Goal: Task Accomplishment & Management: Manage account settings

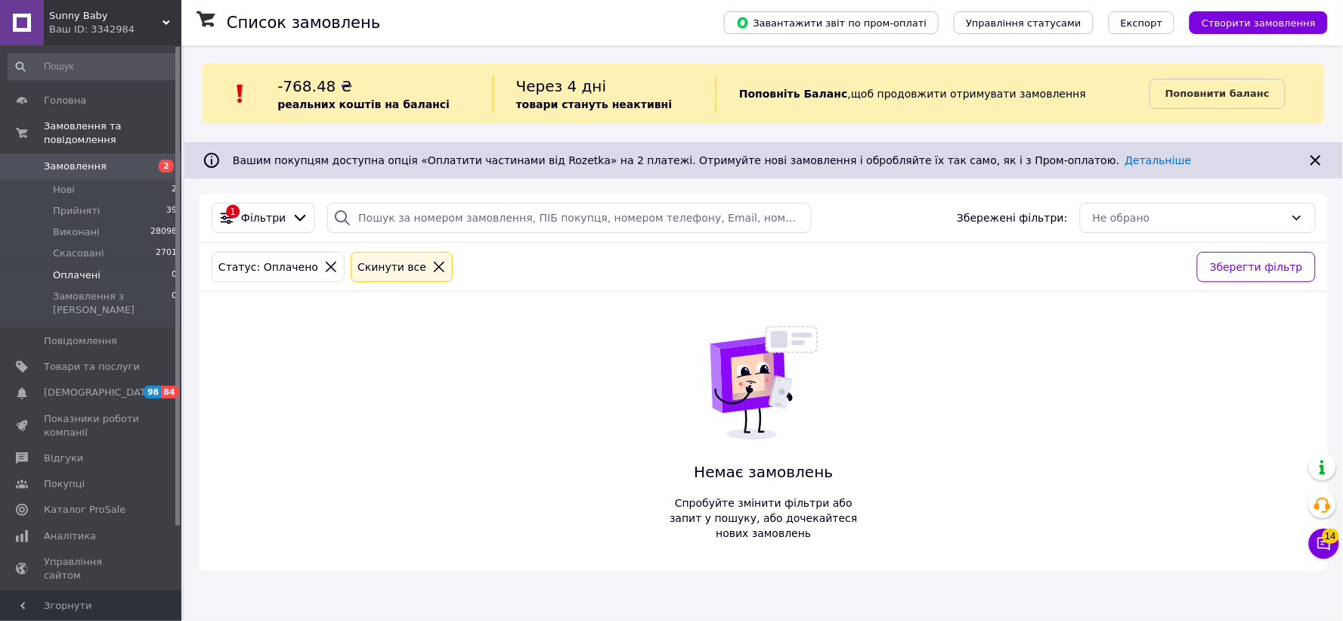
click at [70, 183] on span "Нові" at bounding box center [64, 190] width 22 height 14
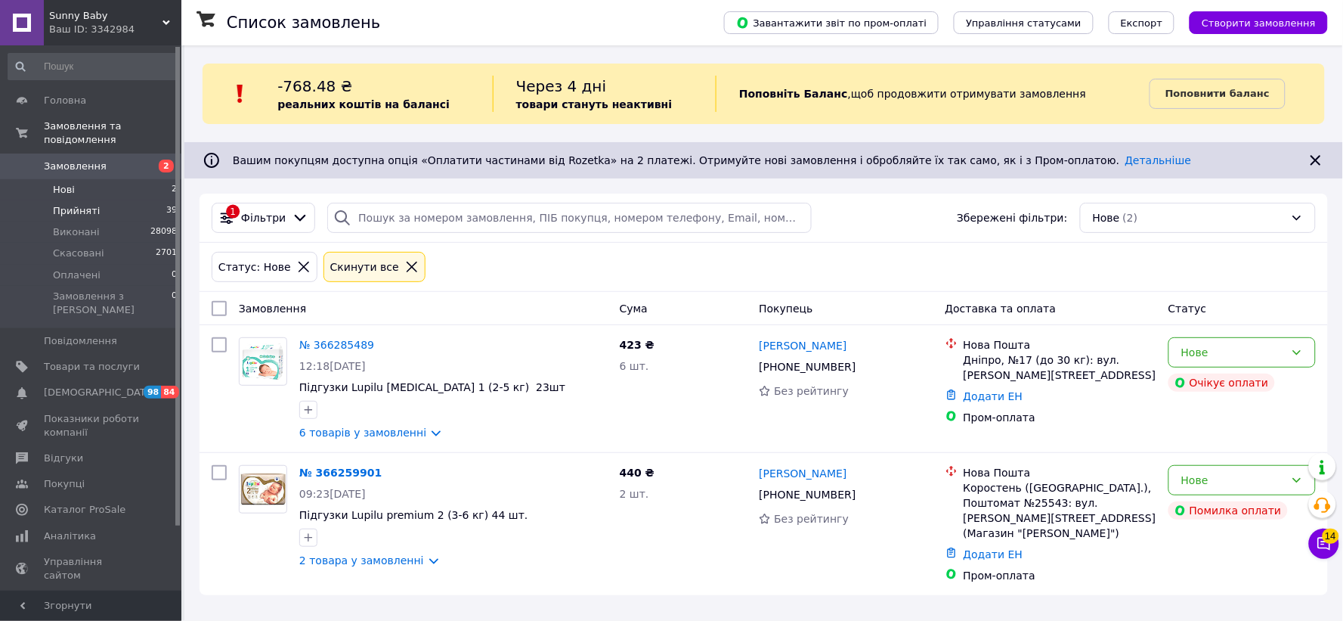
click at [62, 204] on span "Прийняті" at bounding box center [76, 211] width 47 height 14
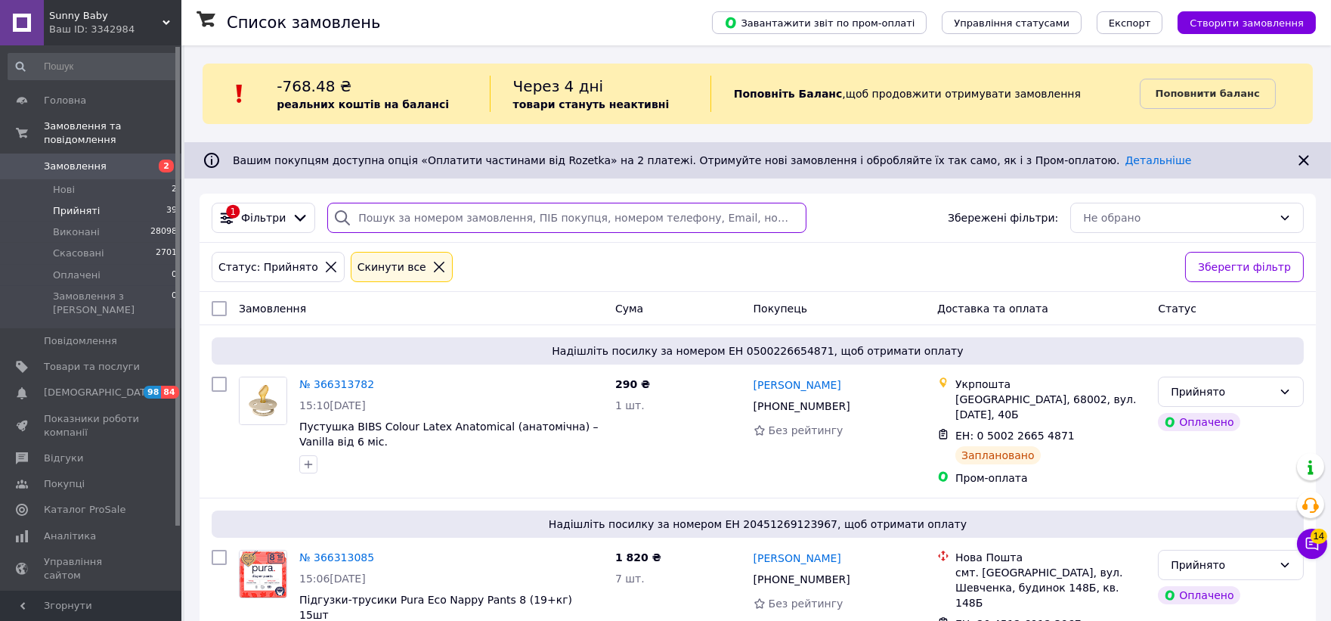
click at [531, 215] on input "search" at bounding box center [566, 218] width 478 height 30
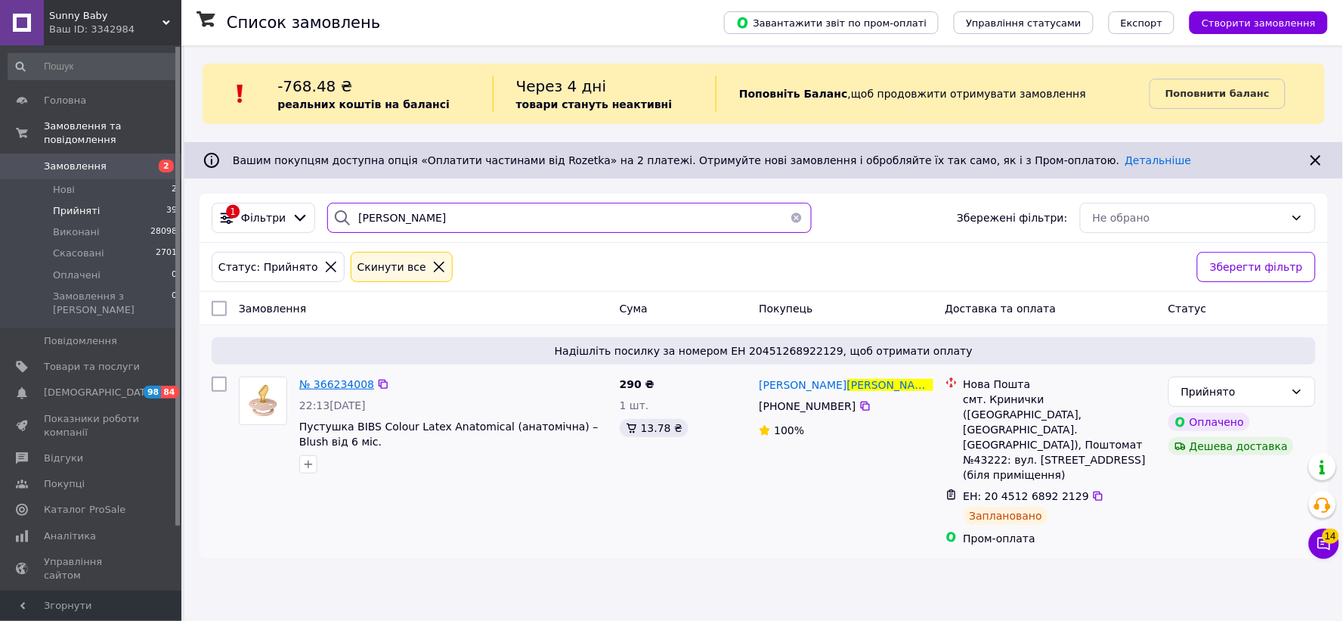
type input "[PERSON_NAME]"
click at [341, 386] on span "№ 366234008" at bounding box center [336, 384] width 75 height 12
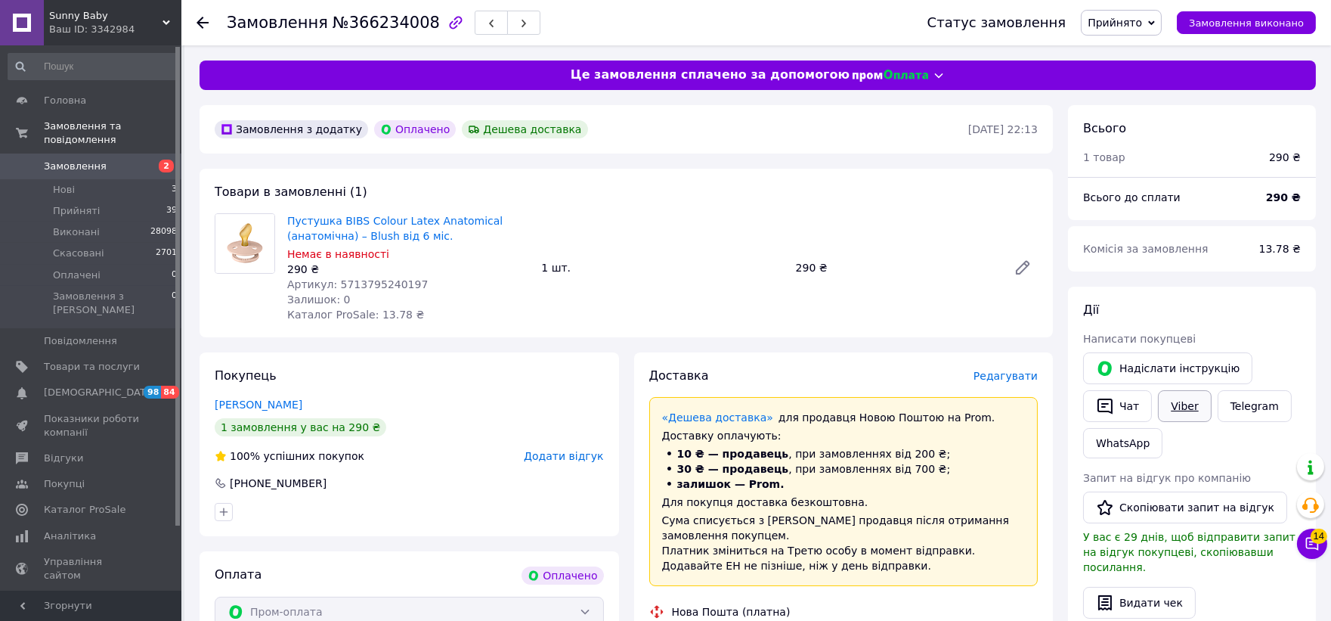
click at [1174, 401] on link "Viber" at bounding box center [1184, 406] width 53 height 32
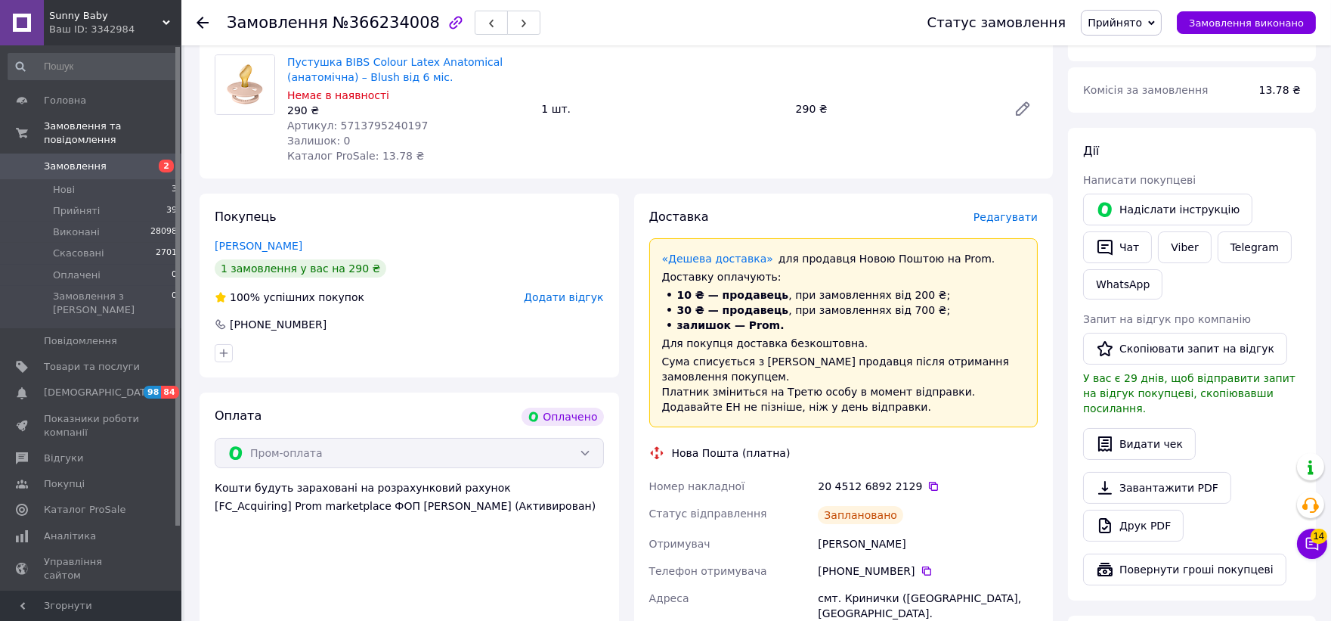
scroll to position [168, 0]
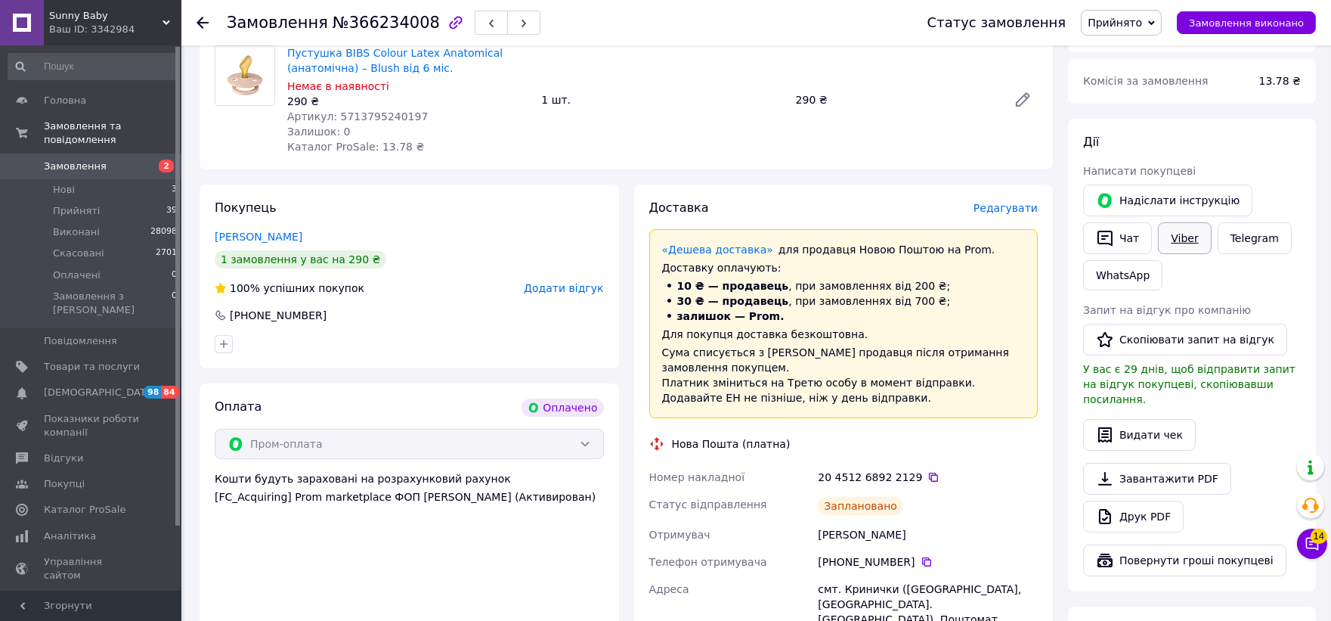
click at [1175, 229] on link "Viber" at bounding box center [1184, 238] width 53 height 32
click at [200, 15] on div at bounding box center [203, 22] width 12 height 15
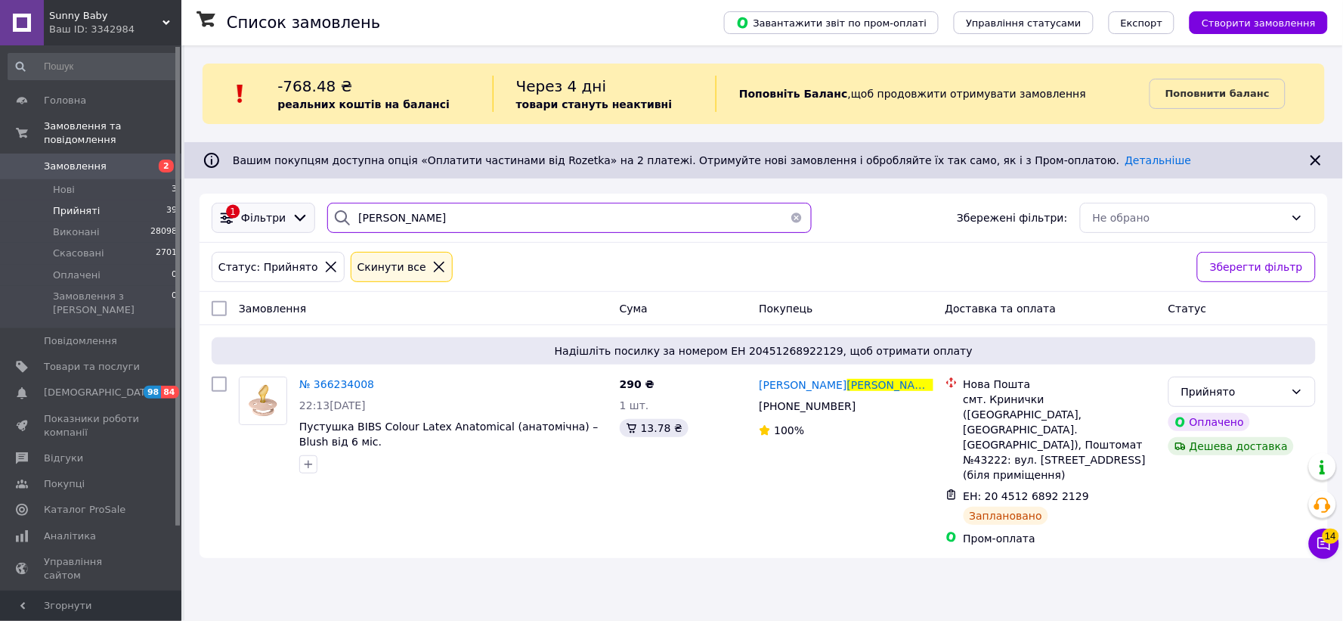
drag, startPoint x: 444, startPoint y: 221, endPoint x: 232, endPoint y: 217, distance: 212.4
click at [232, 217] on div "1 [PERSON_NAME] Збережені фільтри: Не обрано" at bounding box center [764, 218] width 1116 height 30
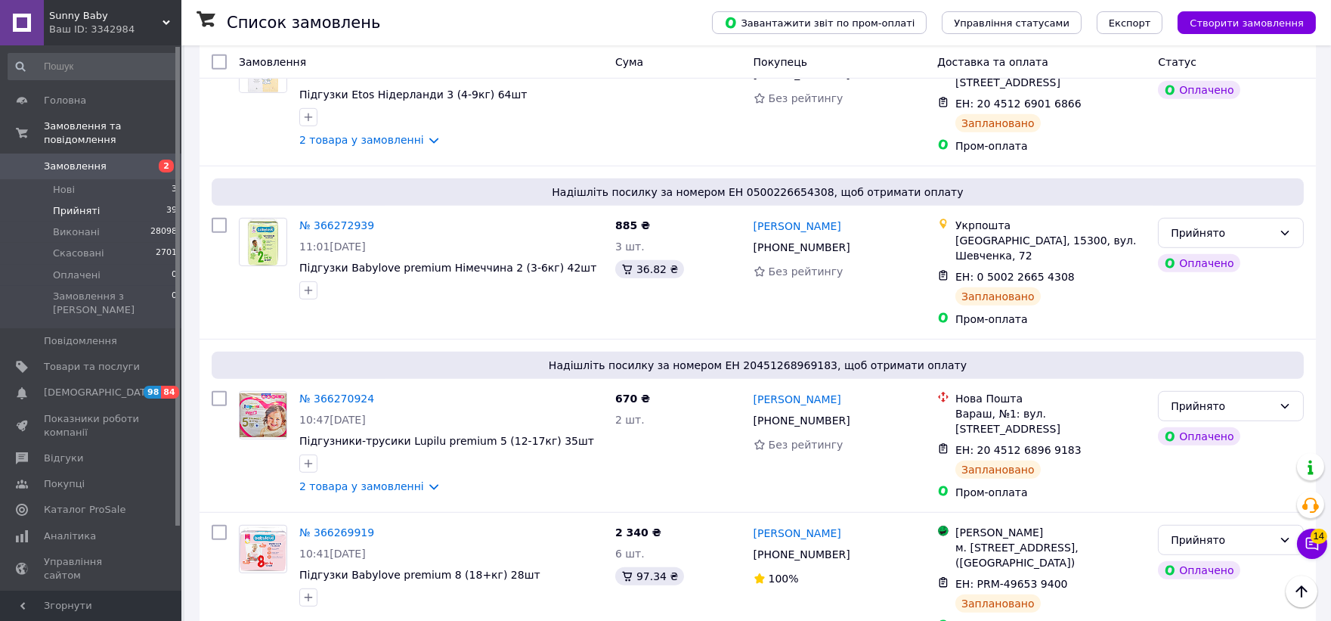
scroll to position [2015, 0]
click at [317, 525] on link "№ 366269919" at bounding box center [336, 531] width 75 height 12
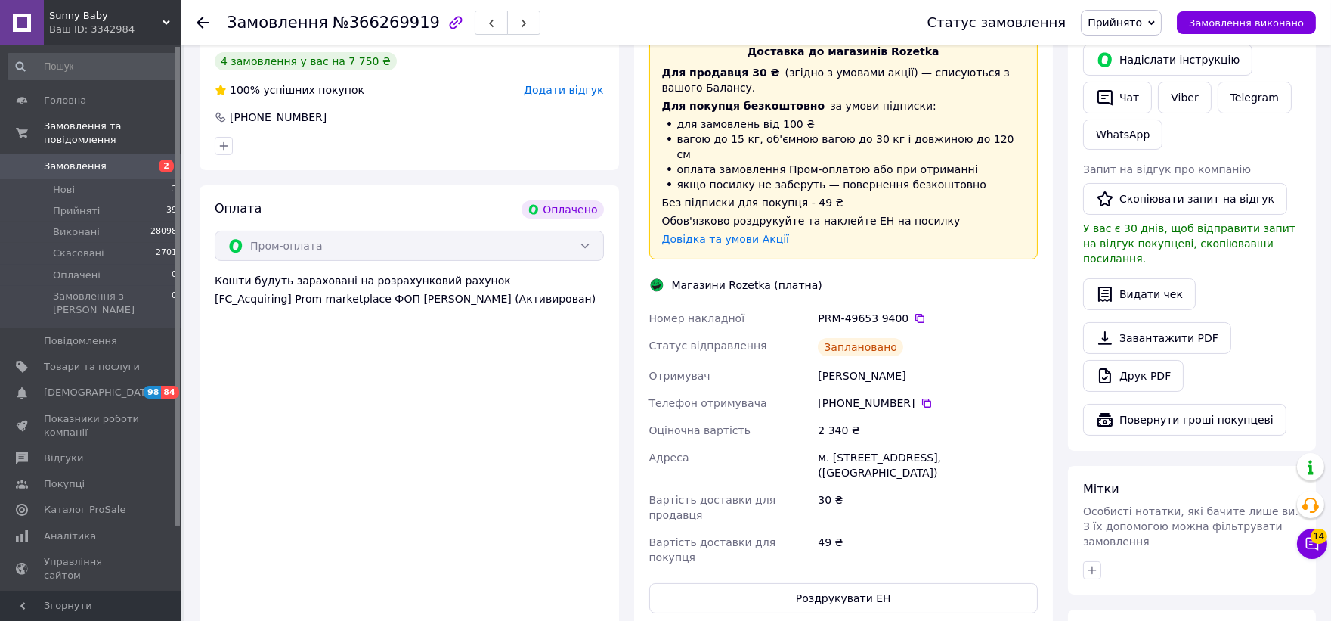
scroll to position [629, 0]
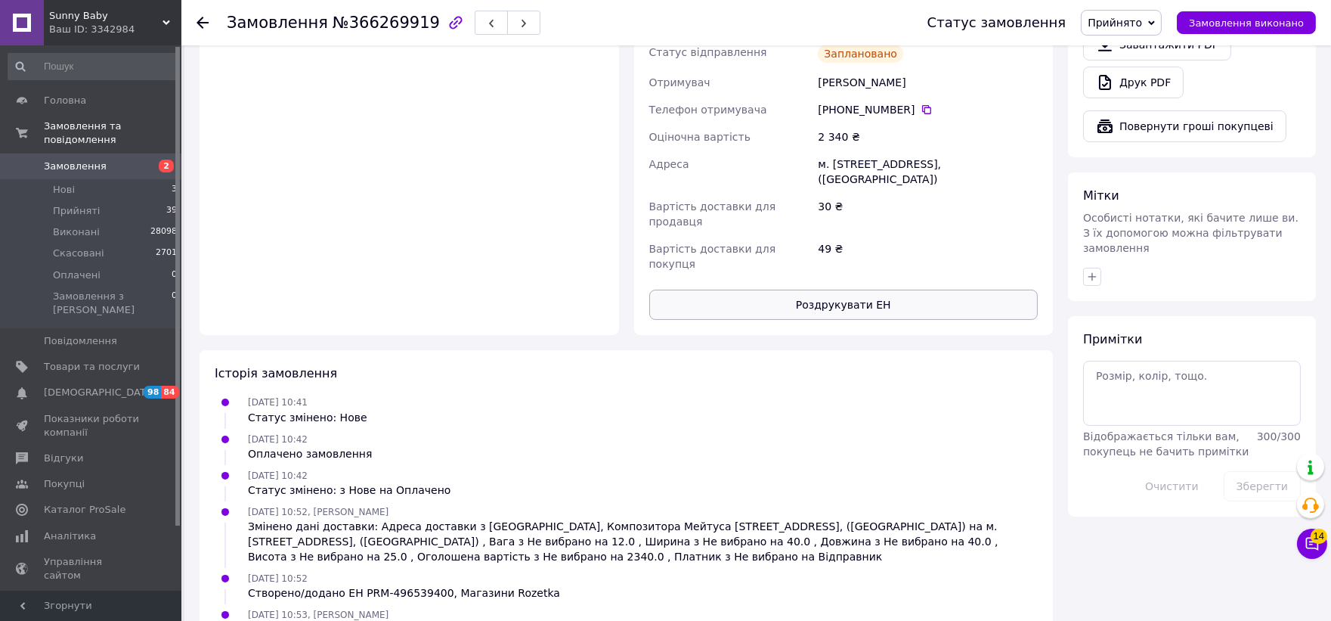
click at [798, 289] on button "Роздрукувати ЕН" at bounding box center [843, 304] width 389 height 30
click at [202, 17] on use at bounding box center [203, 23] width 12 height 12
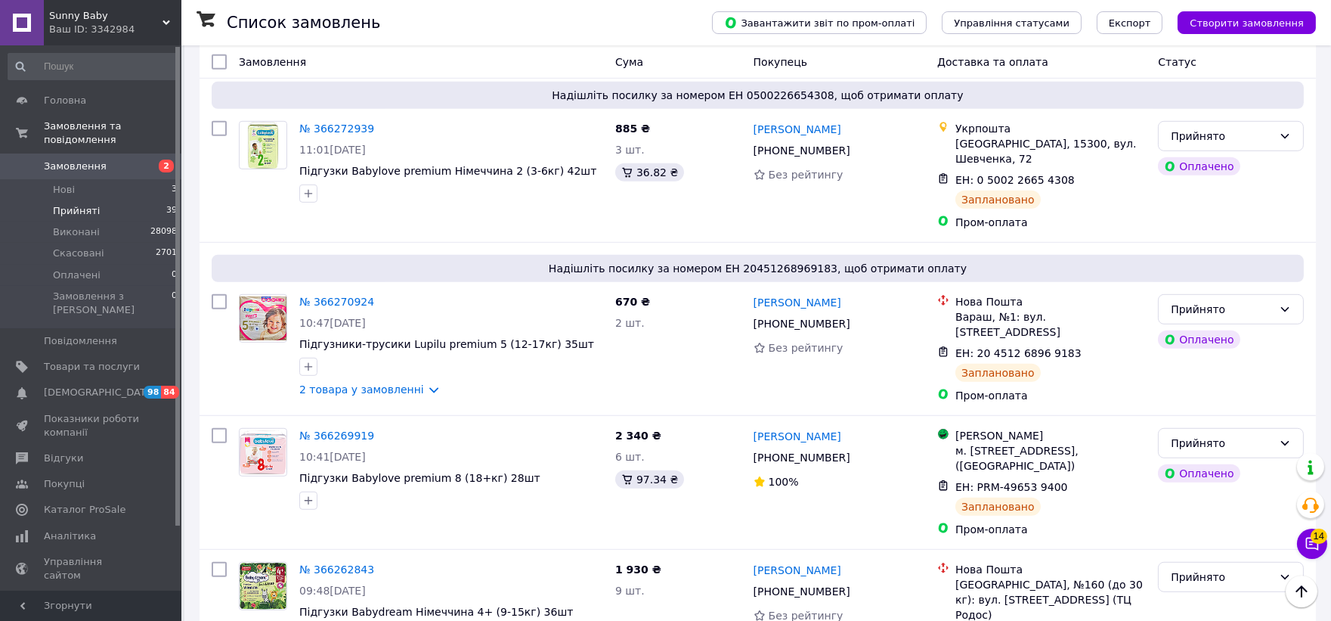
scroll to position [2268, 0]
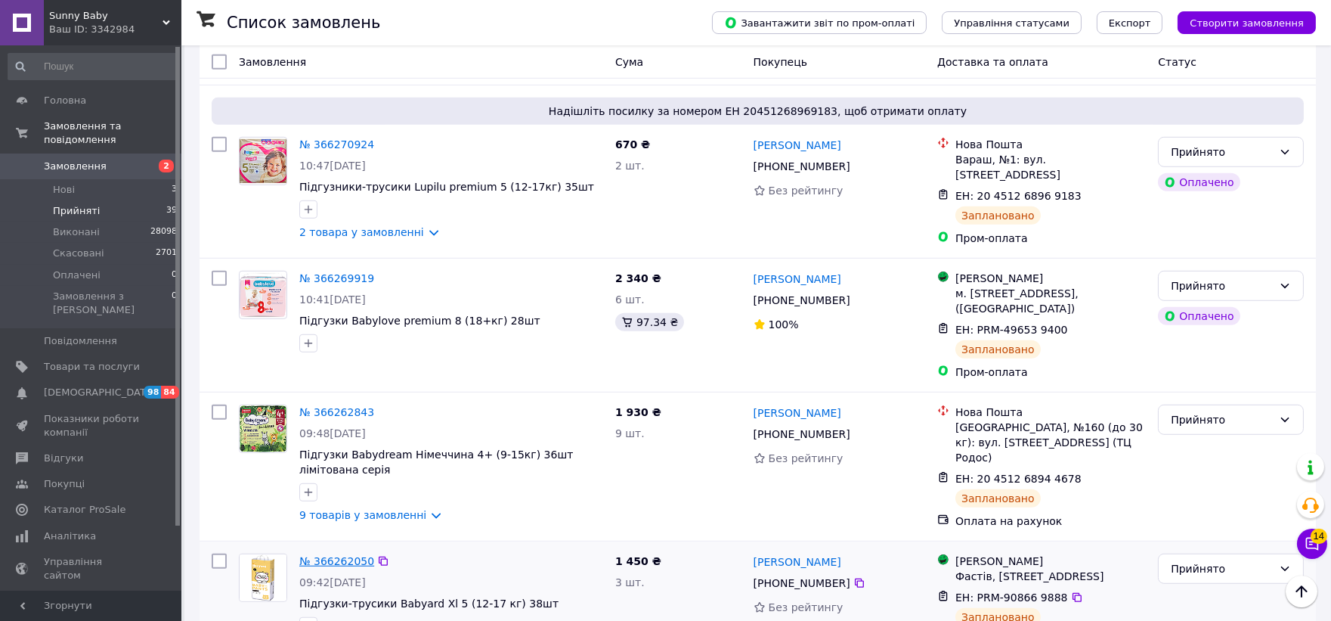
click at [312, 555] on link "№ 366262050" at bounding box center [336, 561] width 75 height 12
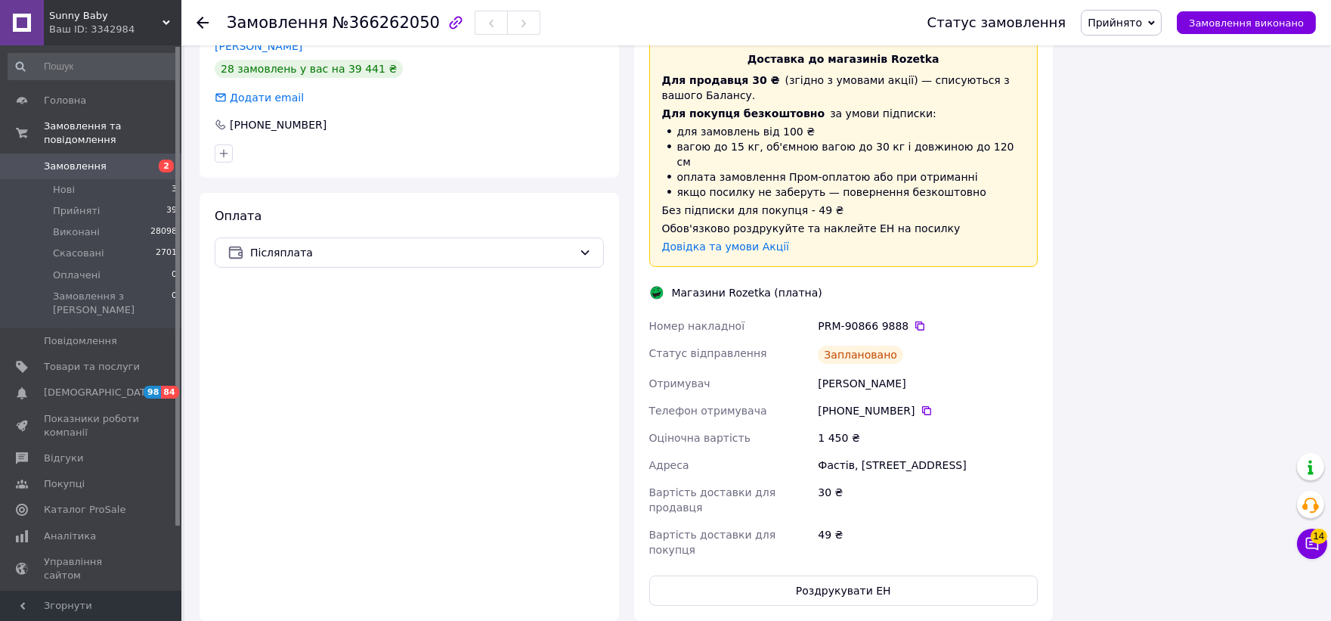
scroll to position [645, 0]
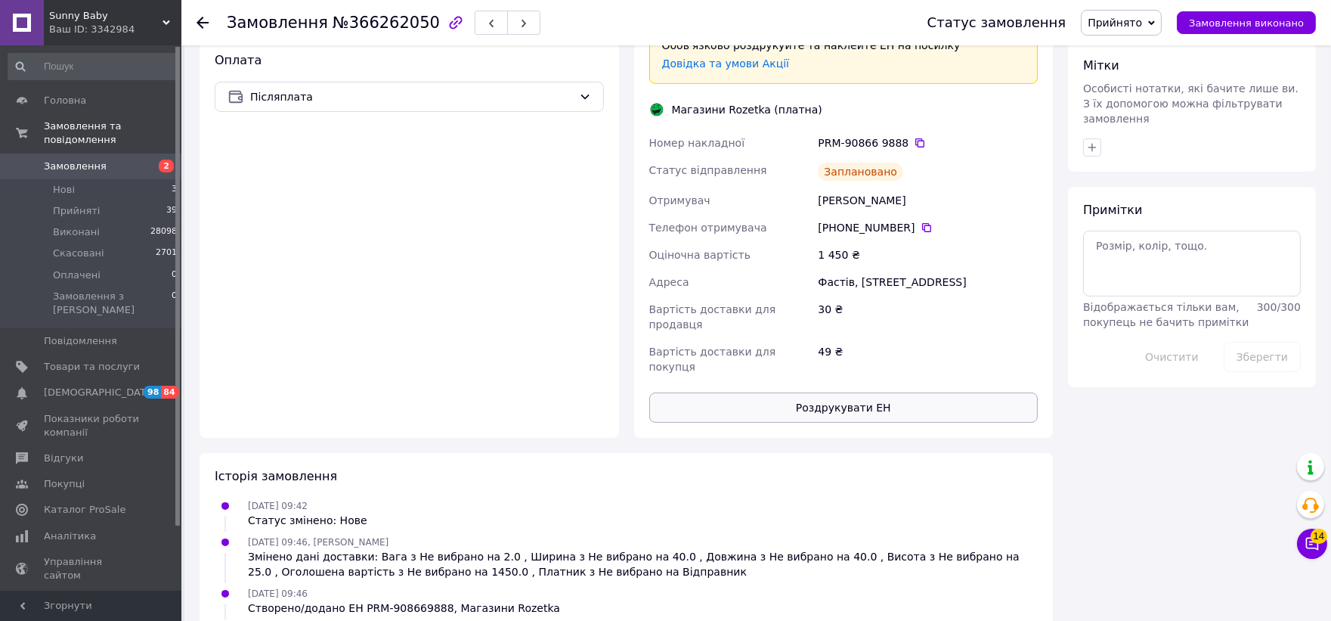
click at [833, 392] on button "Роздрукувати ЕН" at bounding box center [843, 407] width 389 height 30
click at [200, 15] on div at bounding box center [203, 22] width 12 height 15
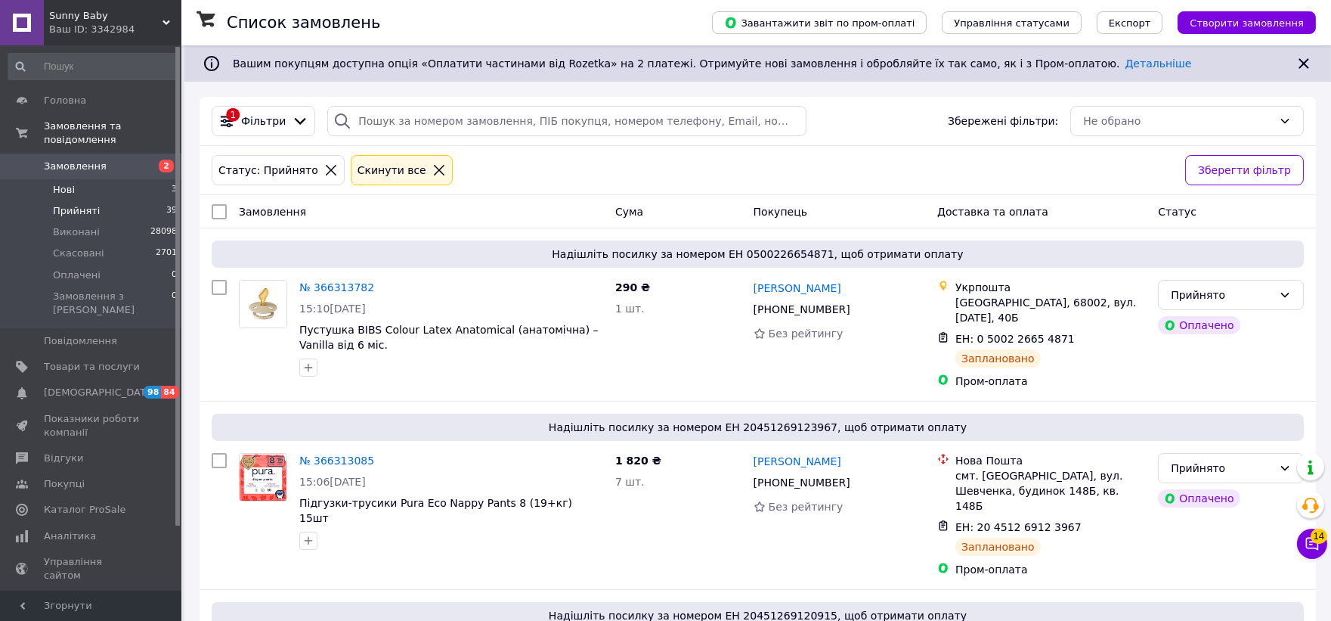
click at [68, 183] on span "Нові" at bounding box center [64, 190] width 22 height 14
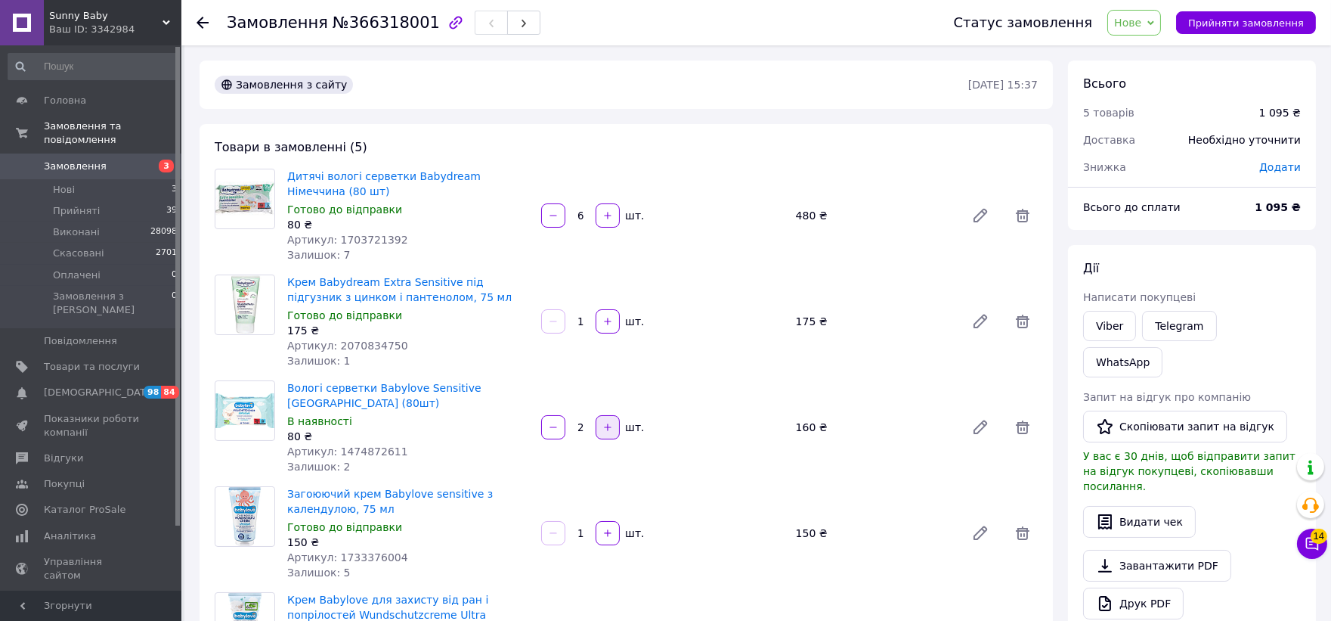
click at [606, 425] on icon "button" at bounding box center [607, 427] width 11 height 11
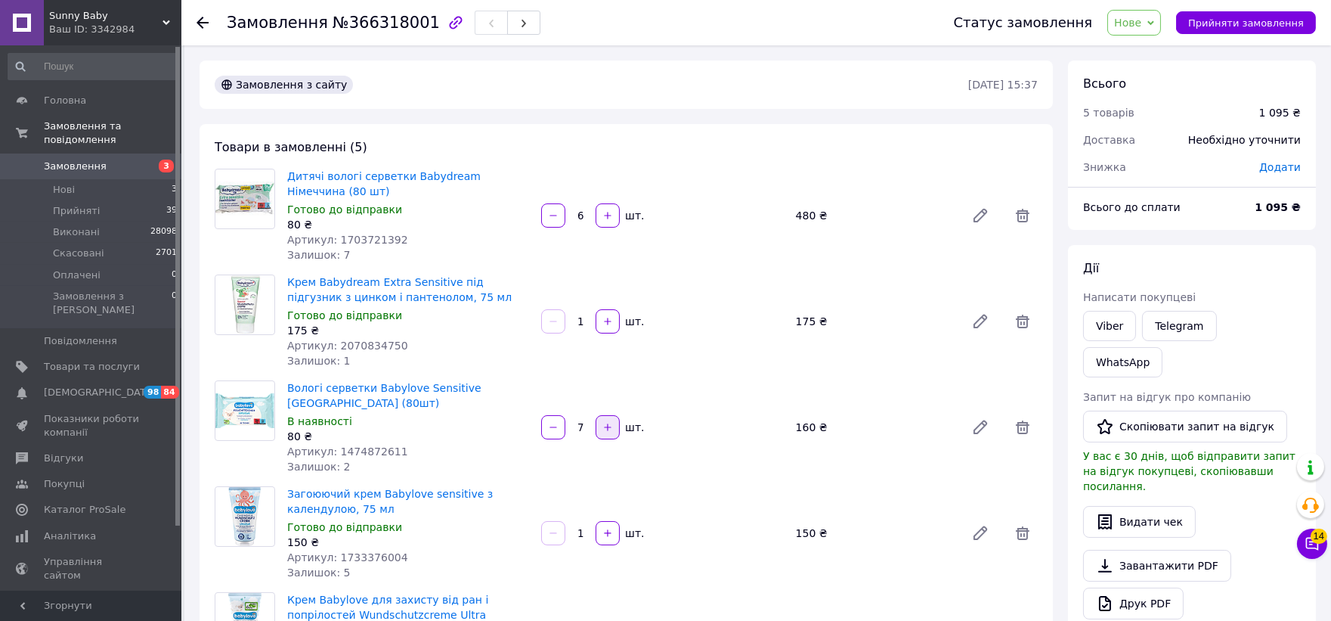
click at [606, 425] on icon "button" at bounding box center [607, 427] width 11 height 11
type input "9"
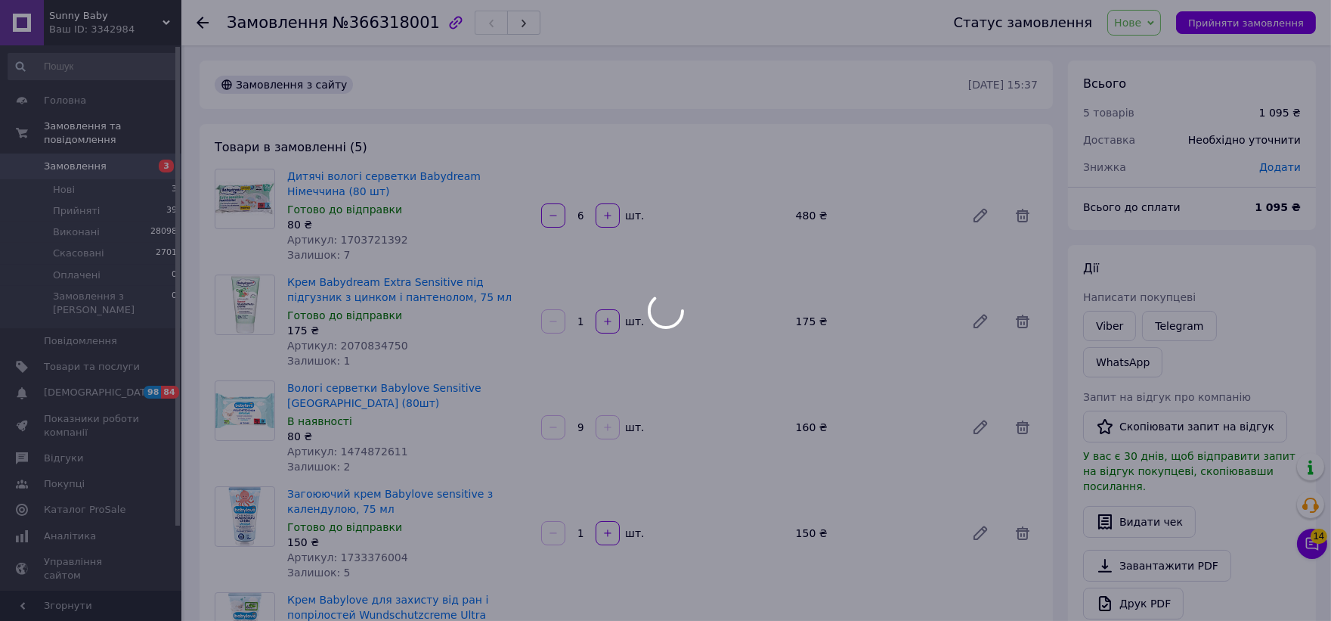
click at [606, 425] on div at bounding box center [607, 427] width 27 height 24
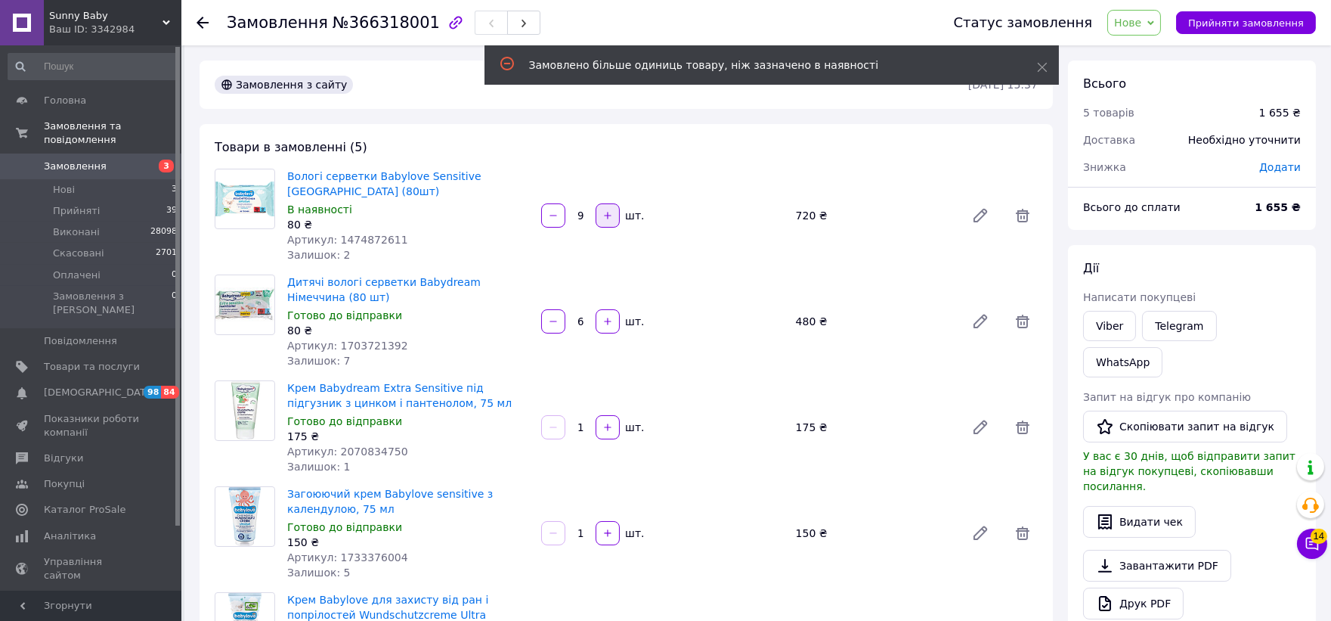
click at [606, 215] on icon "button" at bounding box center [608, 215] width 7 height 7
type input "10"
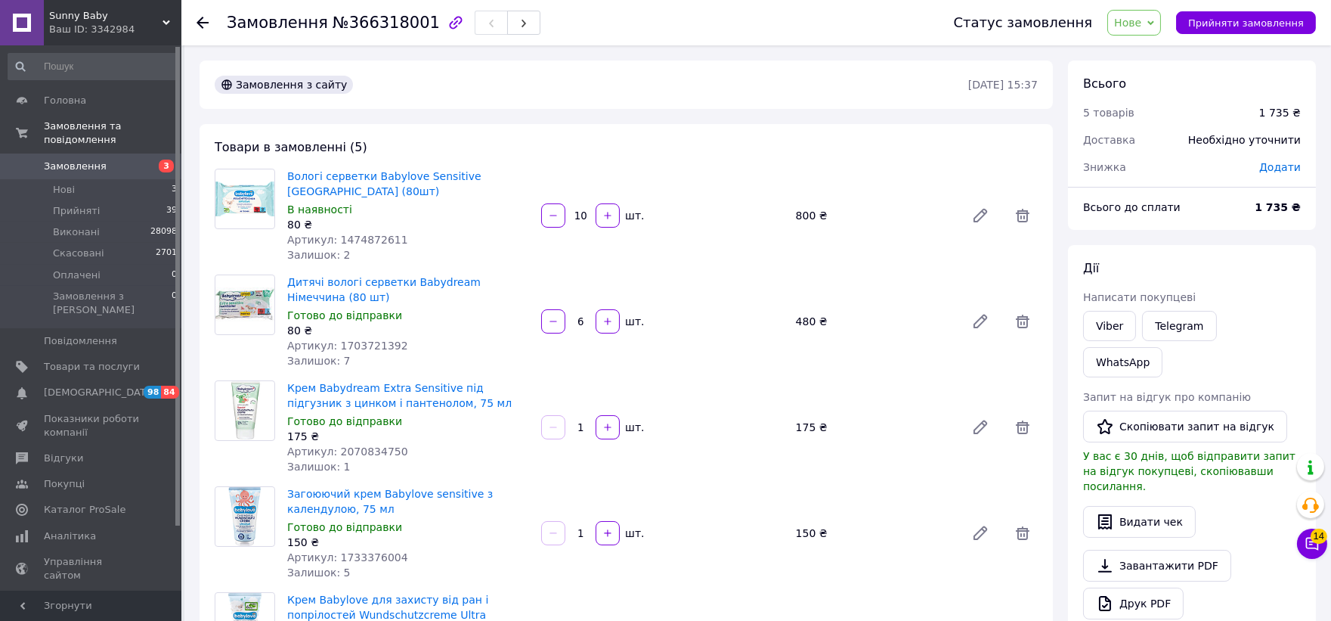
click at [198, 17] on icon at bounding box center [203, 23] width 12 height 12
